Goal: Task Accomplishment & Management: Manage account settings

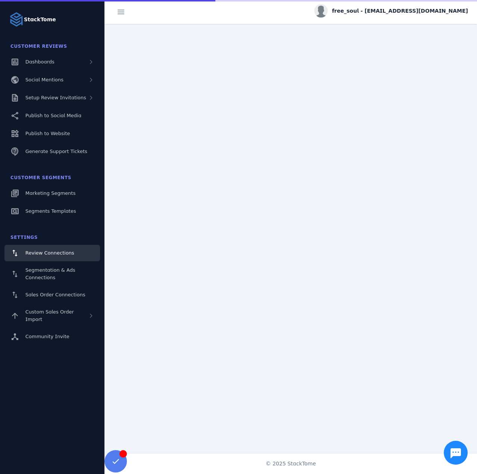
click at [74, 96] on span "Setup Review Invitations" at bounding box center [55, 98] width 61 height 6
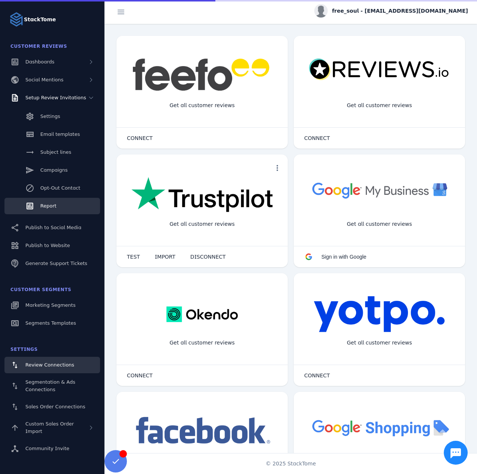
click at [53, 200] on link "Report" at bounding box center [52, 206] width 96 height 16
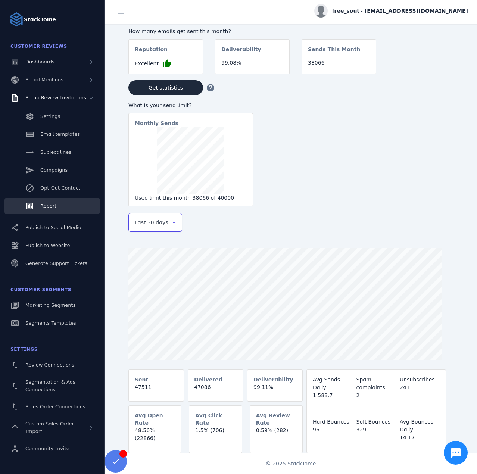
click at [141, 227] on span "Last 30 days" at bounding box center [152, 222] width 34 height 9
click at [150, 281] on span "Last 7 days" at bounding box center [149, 281] width 30 height 9
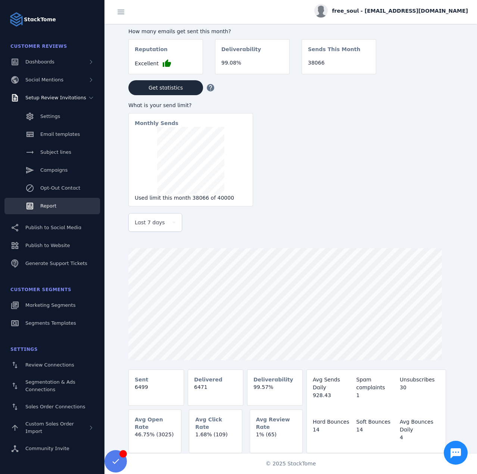
click at [403, 17] on div "free_soul - [EMAIL_ADDRESS][DOMAIN_NAME]" at bounding box center [392, 10] width 154 height 13
click at [436, 69] on span "Sign out" at bounding box center [445, 72] width 22 height 9
